Goal: Information Seeking & Learning: Learn about a topic

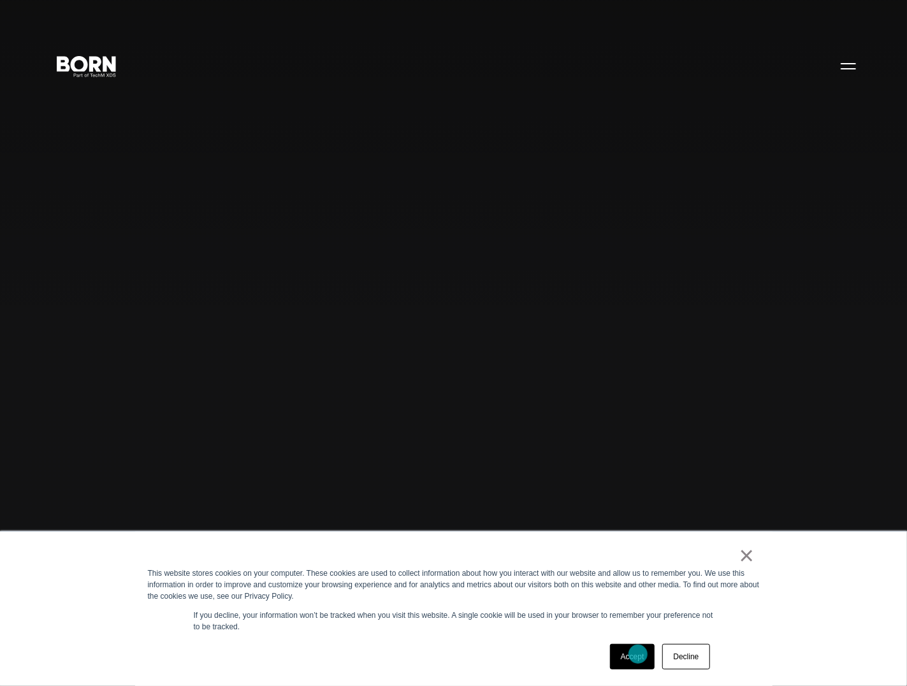
click at [638, 654] on link "Accept" at bounding box center [632, 656] width 45 height 25
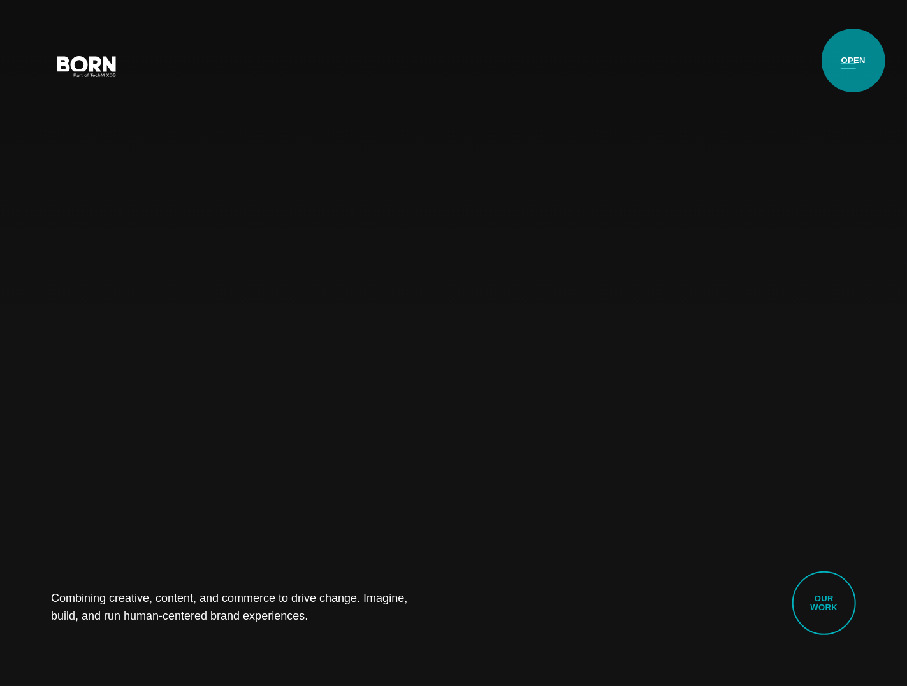
click at [853, 61] on button "Primary Menu" at bounding box center [848, 65] width 31 height 27
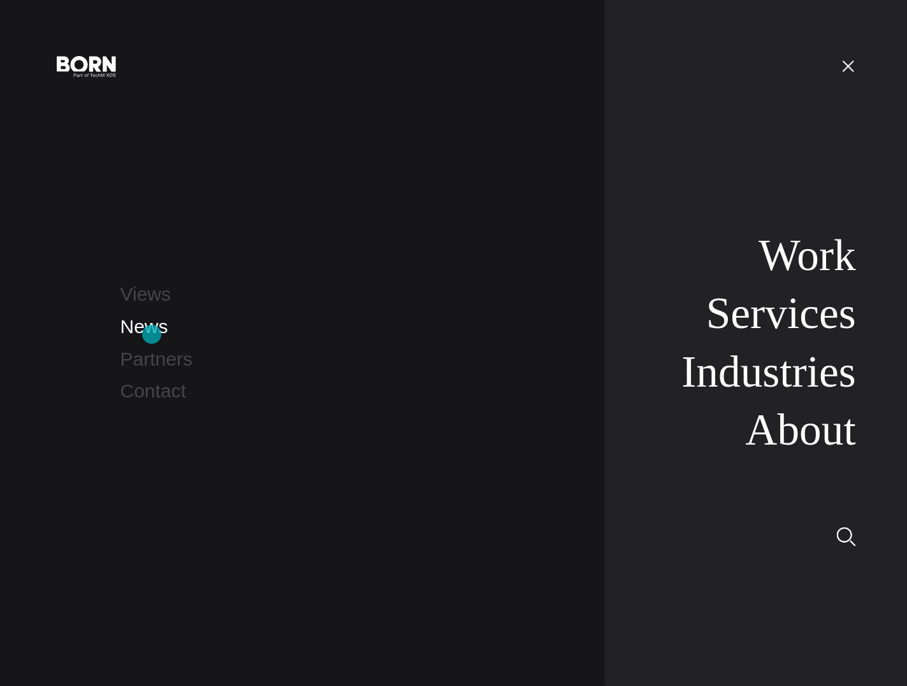
click at [152, 335] on link "News" at bounding box center [144, 326] width 48 height 21
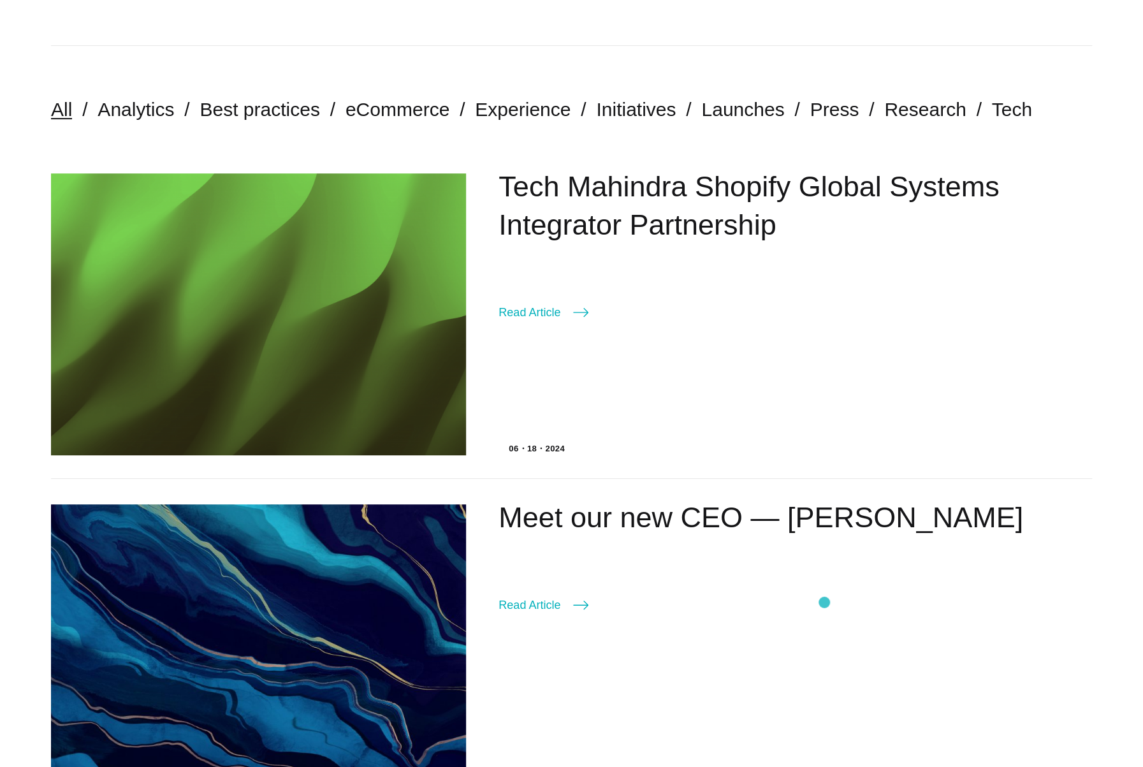
scroll to position [331, 0]
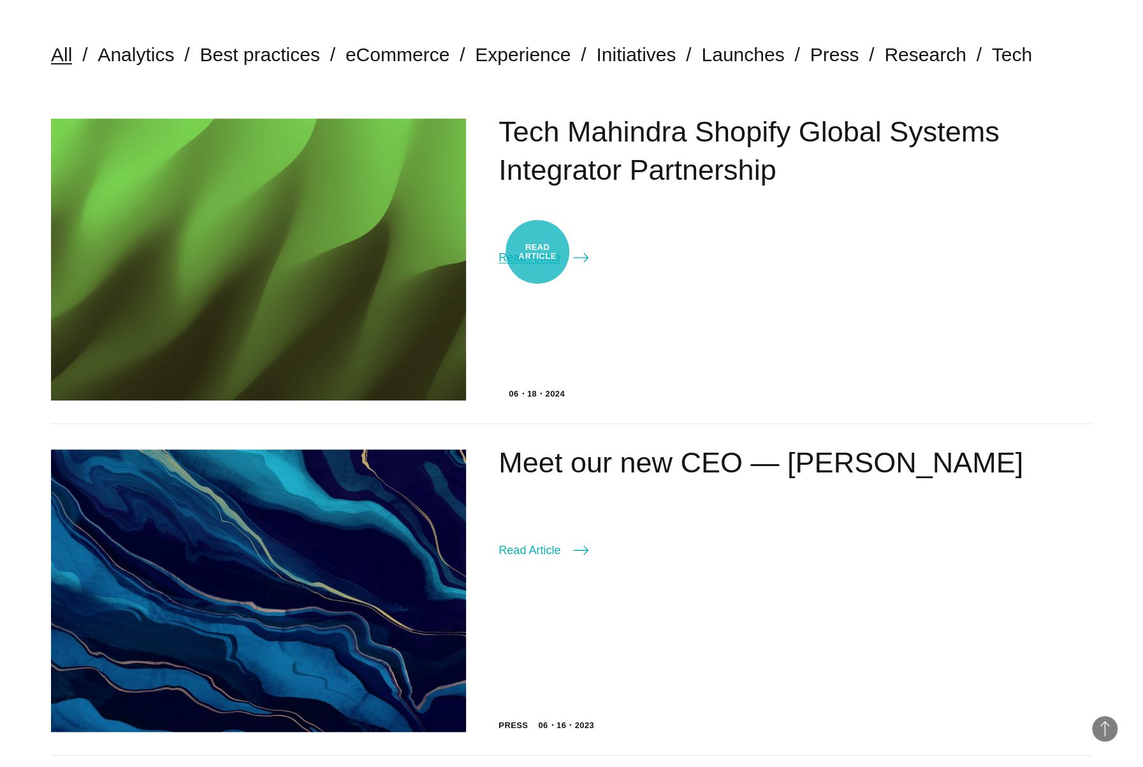
click at [537, 252] on link "Read Article" at bounding box center [543, 258] width 90 height 18
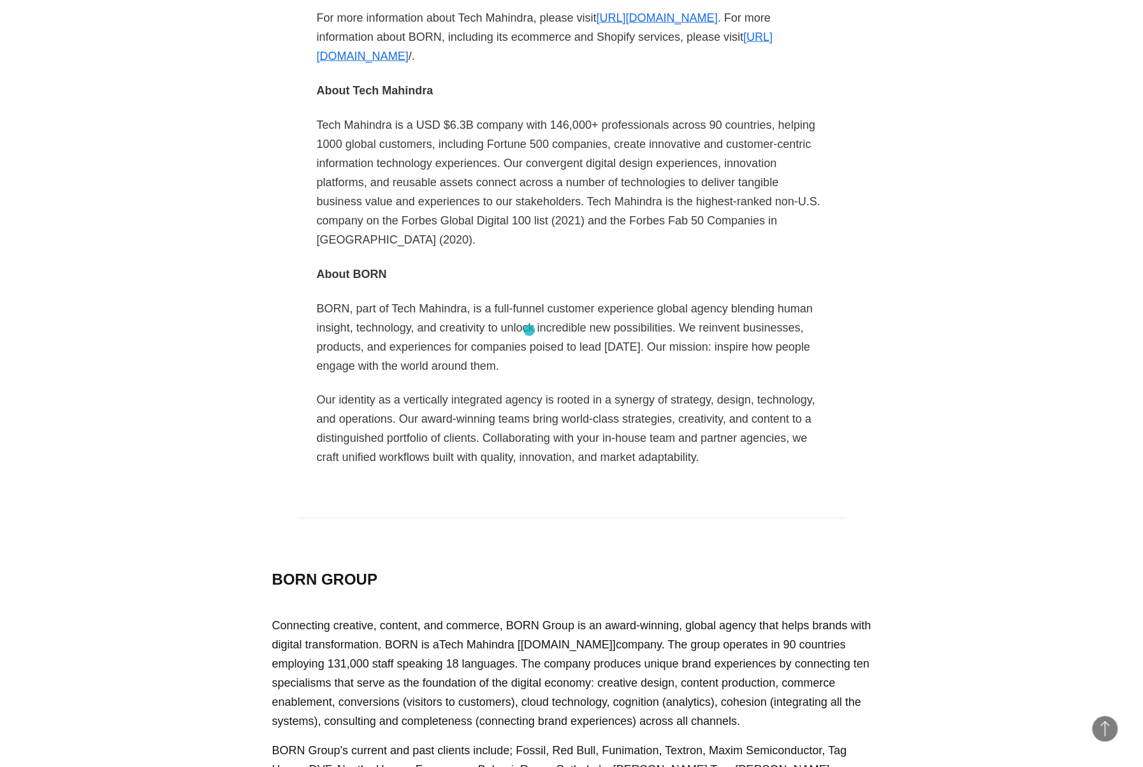
scroll to position [1922, 0]
